Goal: Navigation & Orientation: Find specific page/section

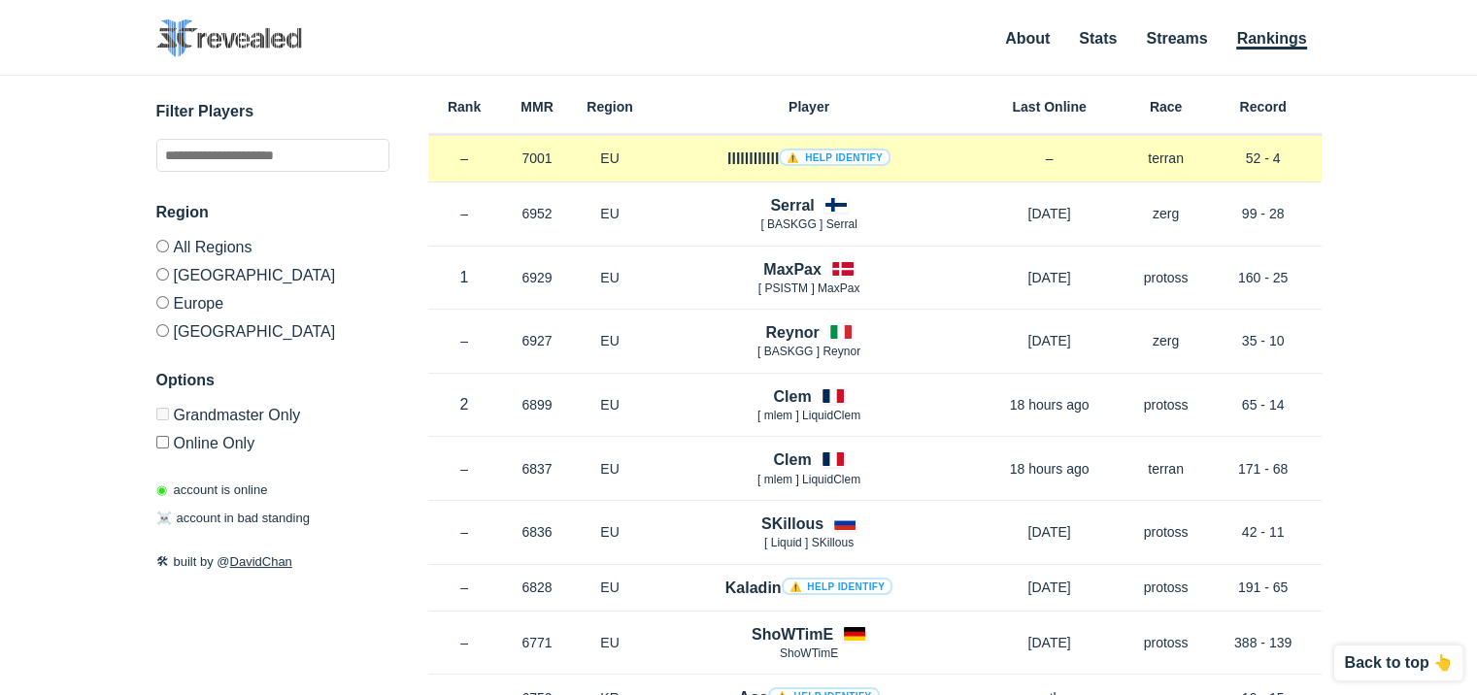
click at [843, 159] on link "⚠️ Help identify" at bounding box center [835, 157] width 112 height 17
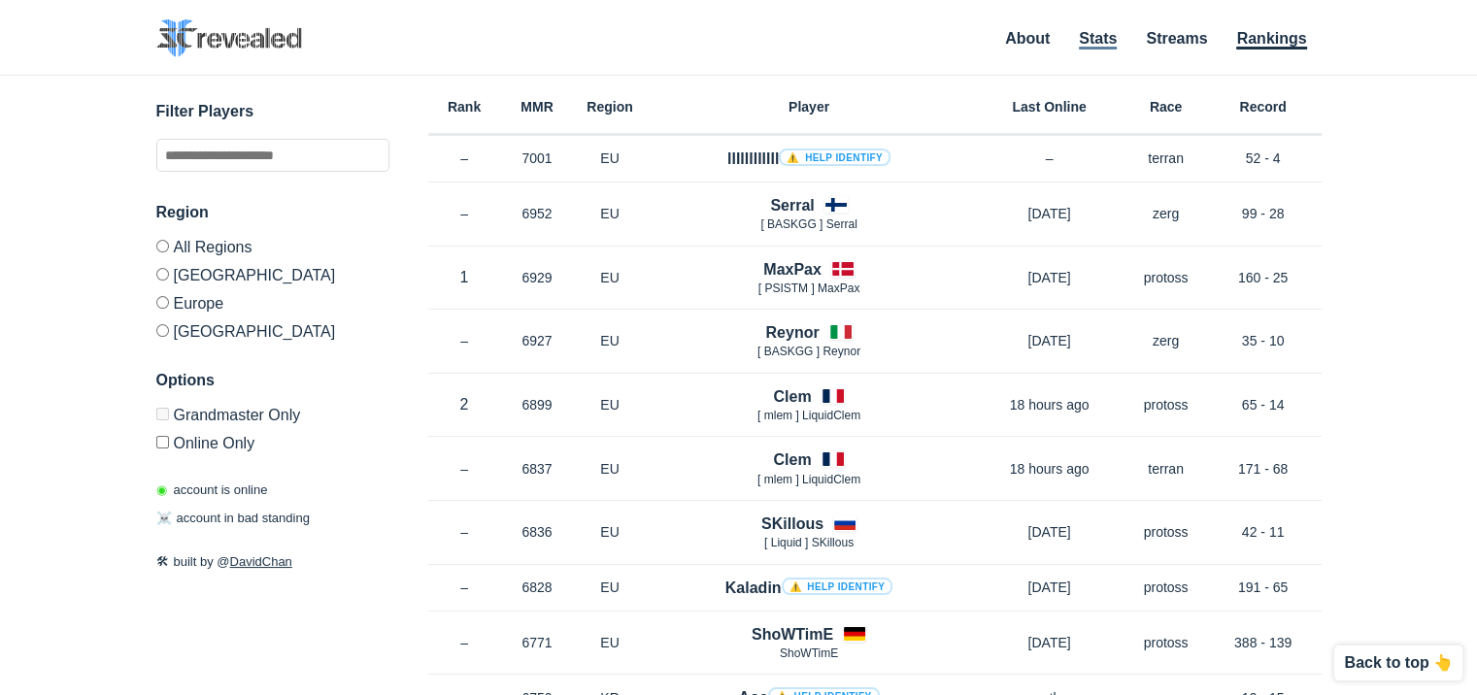
click at [1092, 38] on link "Stats" at bounding box center [1098, 39] width 38 height 19
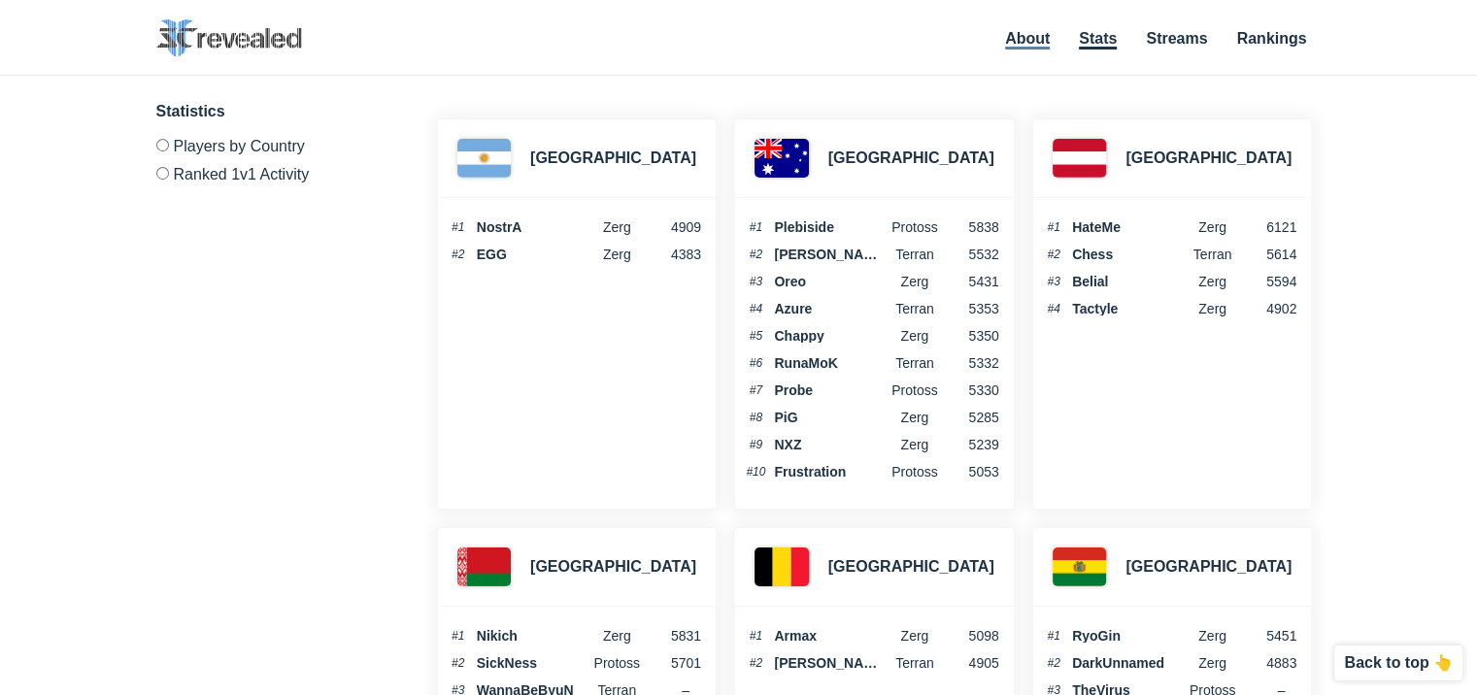
click at [1033, 33] on link "About" at bounding box center [1027, 39] width 45 height 19
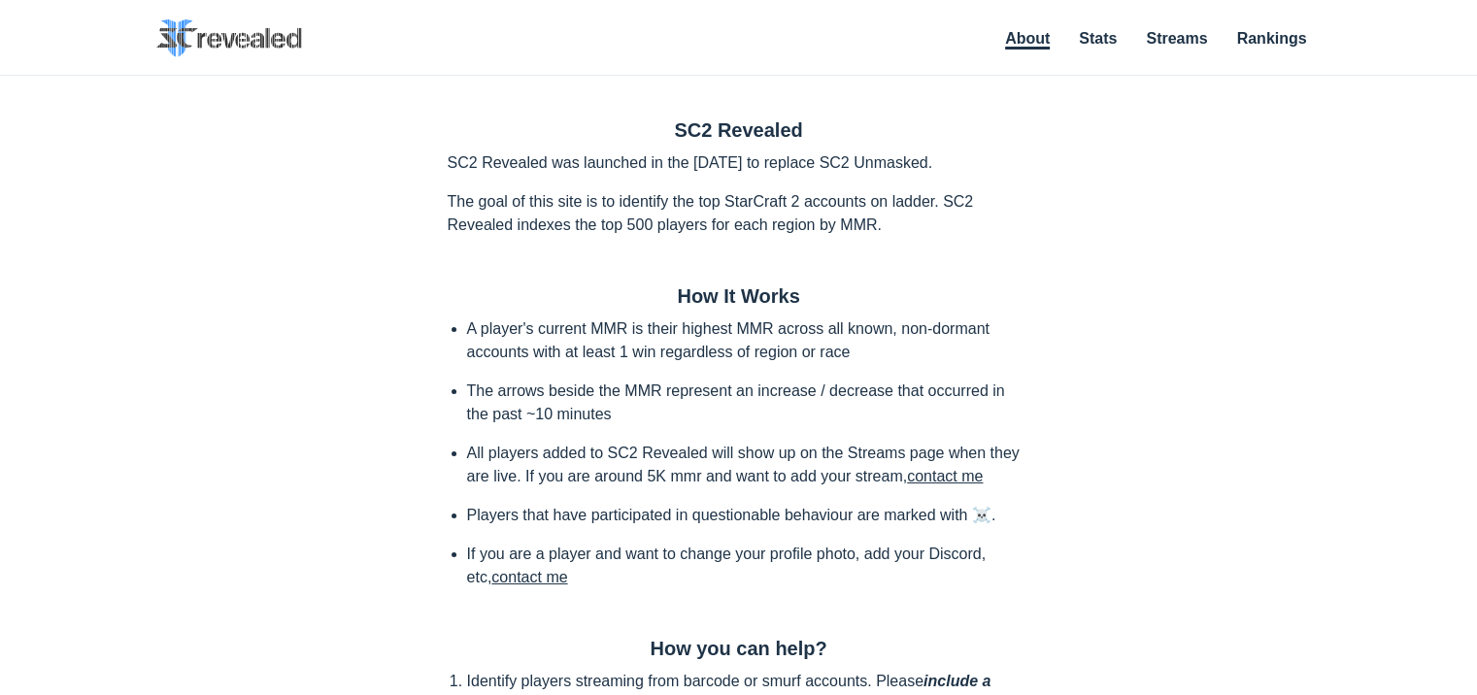
drag, startPoint x: 1257, startPoint y: 24, endPoint x: 1235, endPoint y: 31, distance: 23.4
click at [1257, 23] on nav "About Stats Streams Rankings" at bounding box center [1154, 39] width 336 height 41
click at [1229, 33] on ul "About Stats Streams Rankings" at bounding box center [1154, 39] width 336 height 26
click at [1197, 46] on link "Streams" at bounding box center [1176, 39] width 61 height 19
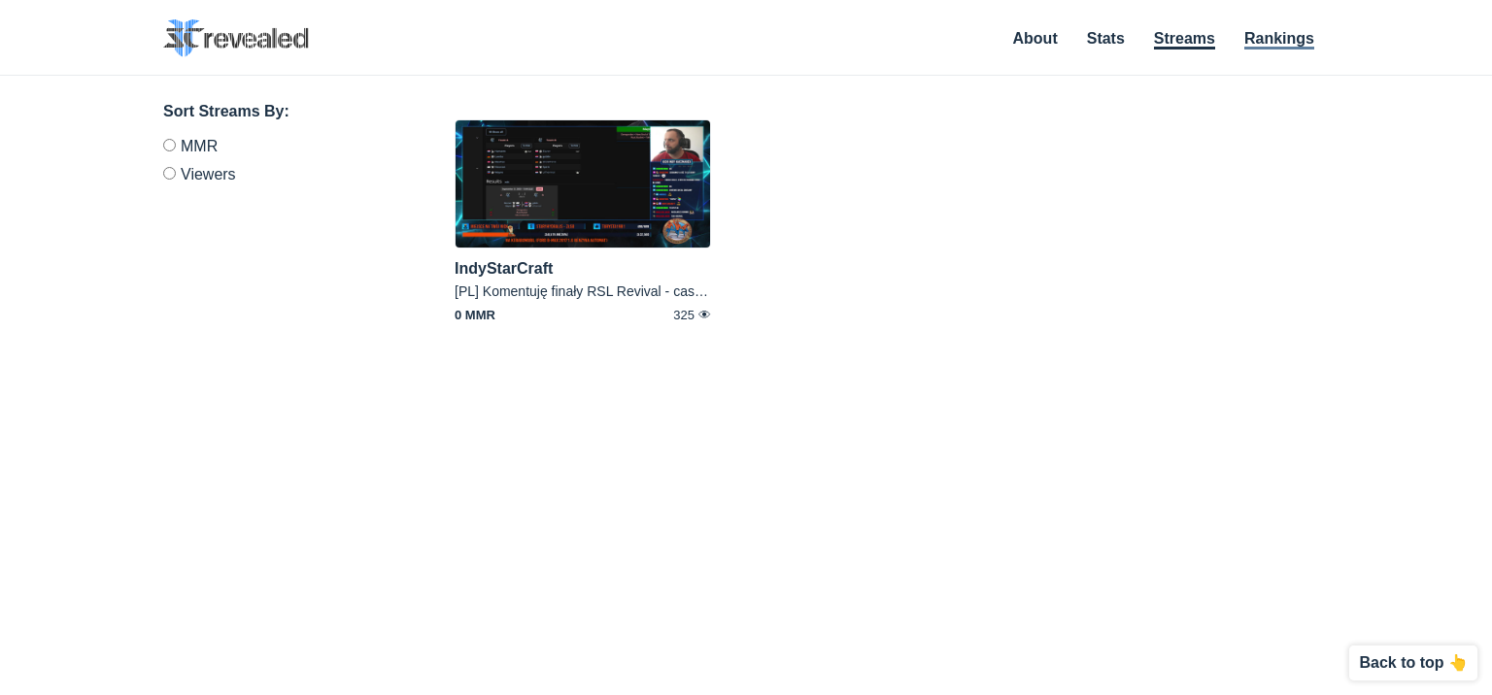
click at [1253, 37] on link "Rankings" at bounding box center [1279, 39] width 70 height 19
